Goal: Transaction & Acquisition: Subscribe to service/newsletter

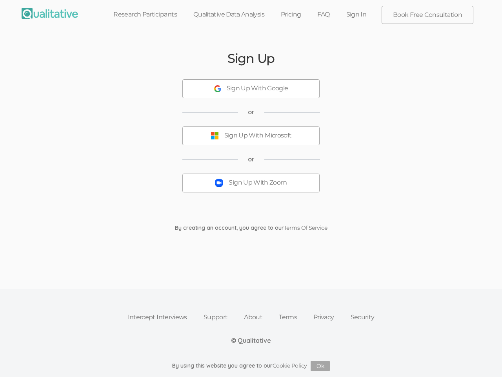
click at [251, 188] on button "Sign Up With Zoom" at bounding box center [250, 182] width 137 height 19
click at [251, 89] on div "Sign Up With Google" at bounding box center [258, 88] width 62 height 9
click at [251, 136] on div "Sign Up With Microsoft" at bounding box center [257, 135] width 67 height 9
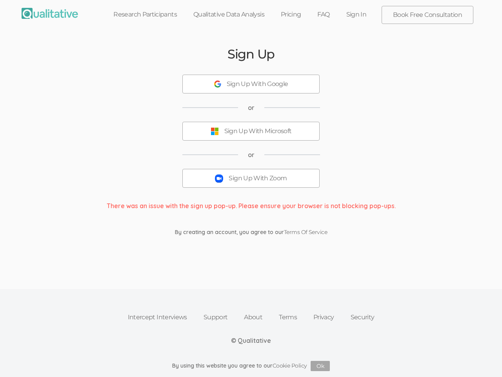
click at [251, 183] on button "Sign Up With Zoom" at bounding box center [250, 178] width 137 height 19
click at [320, 366] on button "Ok" at bounding box center [320, 365] width 19 height 10
